Goal: Check status: Check status

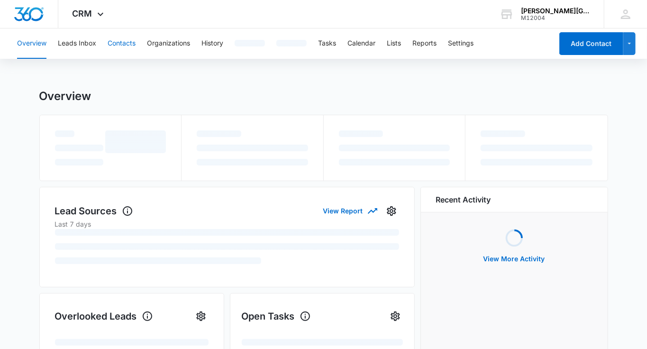
click at [113, 48] on button "Contacts" at bounding box center [122, 43] width 28 height 30
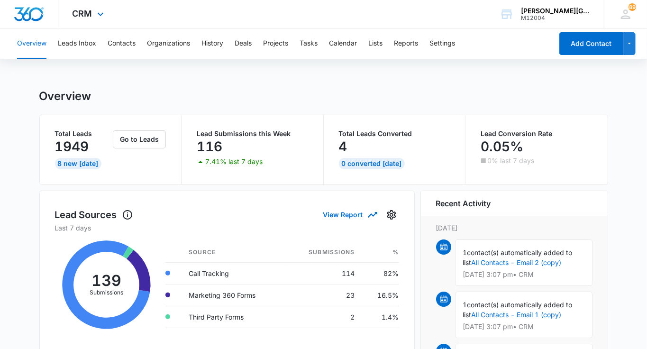
click at [97, 20] on div "CRM Apps Reputation Websites Forms CRM Email Social Shop Payments POS Content A…" at bounding box center [89, 14] width 62 height 28
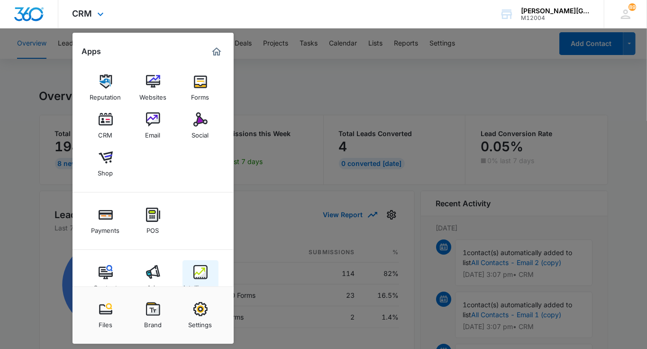
click at [200, 272] on img at bounding box center [200, 272] width 14 height 14
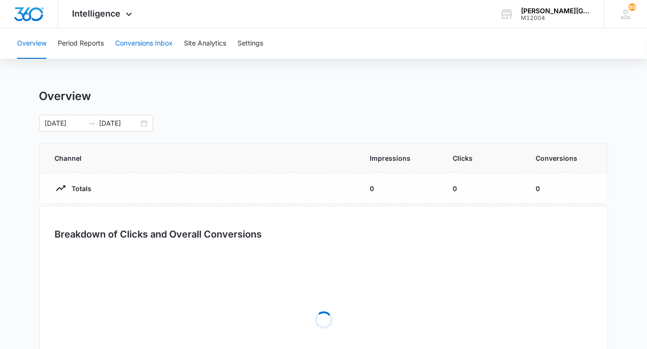
click at [145, 44] on button "Conversions Inbox" at bounding box center [143, 43] width 57 height 30
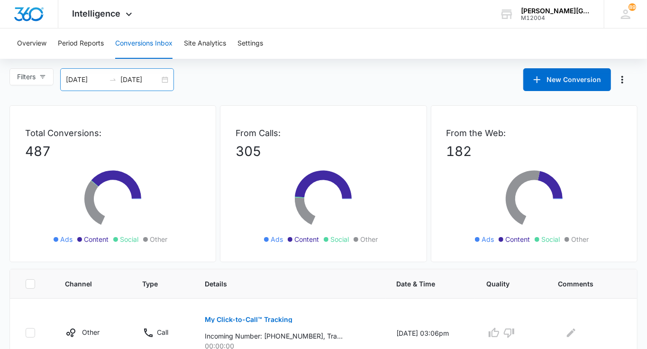
click at [155, 82] on input "09/09/2025" at bounding box center [139, 79] width 39 height 10
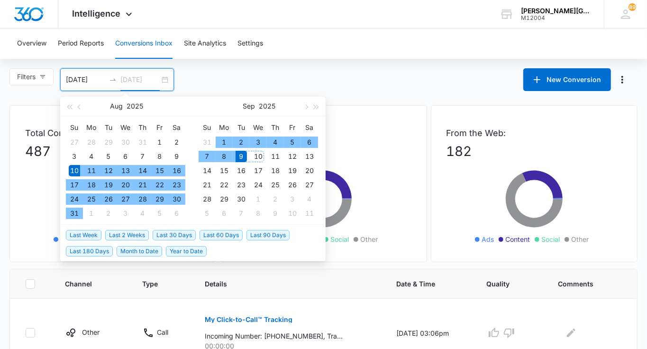
click at [259, 155] on div "10" at bounding box center [258, 156] width 11 height 11
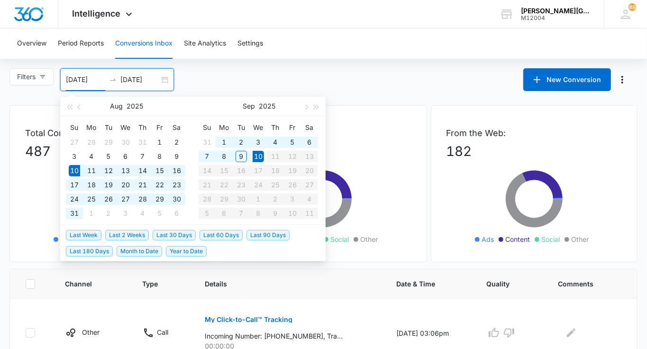
click at [340, 38] on div "Overview Period Reports Conversions Inbox Site Analytics Settings" at bounding box center [323, 43] width 624 height 30
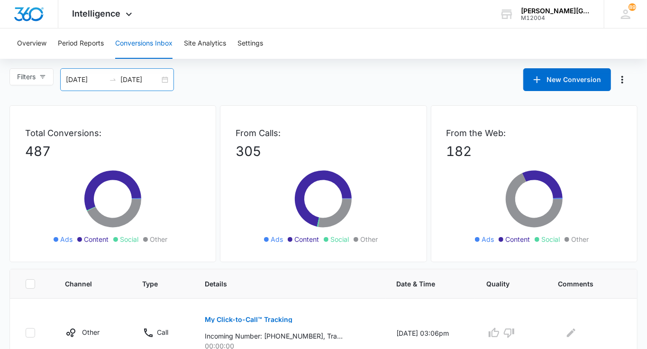
click at [147, 77] on input "09/10/2025" at bounding box center [139, 79] width 39 height 10
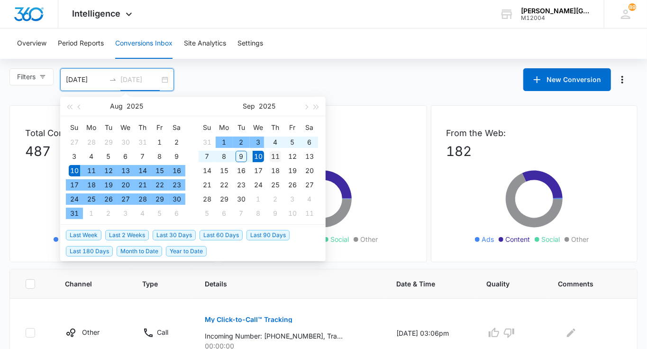
type input "09/11/2025"
click at [276, 156] on div "11" at bounding box center [275, 156] width 11 height 11
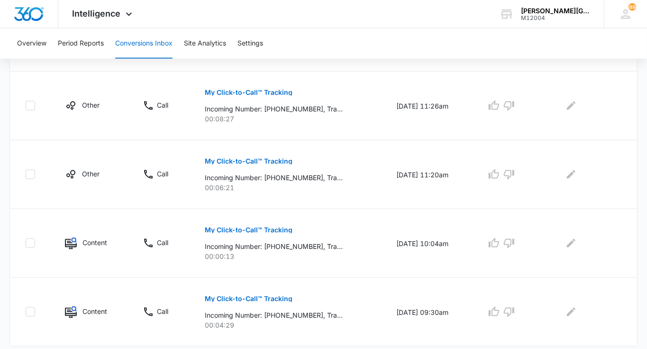
scroll to position [664, 0]
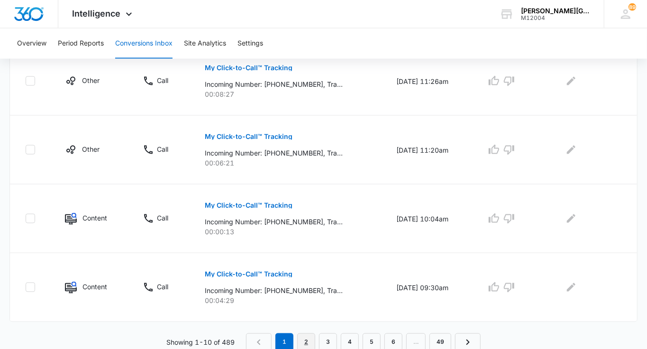
click at [307, 337] on link "2" at bounding box center [306, 342] width 18 height 18
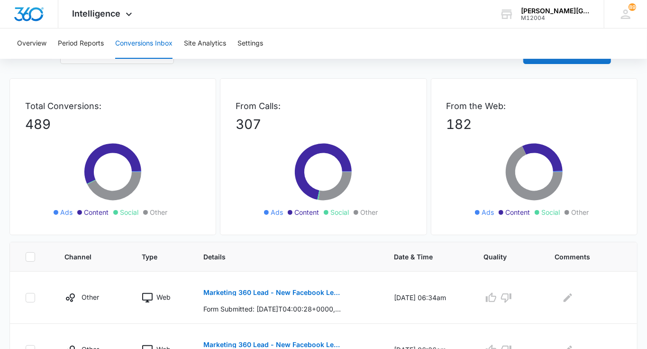
scroll to position [0, 0]
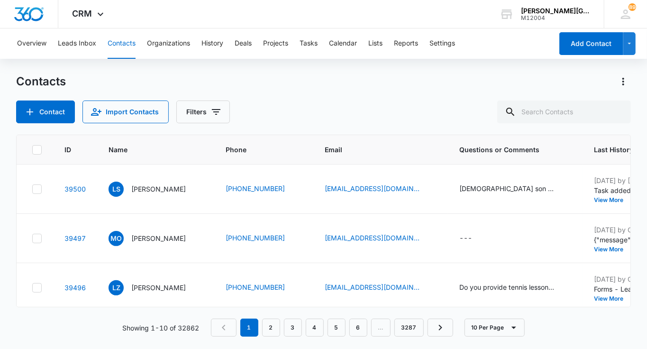
click at [119, 44] on button "Contacts" at bounding box center [122, 43] width 28 height 30
